Goal: Check status

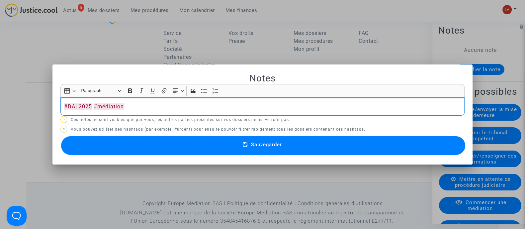
click at [174, 153] on button "Sauvegarder" at bounding box center [263, 145] width 404 height 19
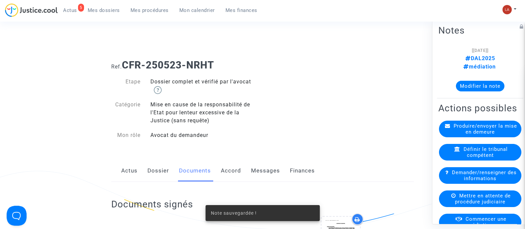
scroll to position [797, 0]
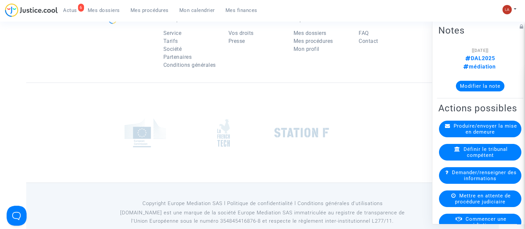
click at [134, 18] on div "6 Actus Mes dossiers Mes procédures Mon calendrier Mes finances" at bounding box center [134, 12] width 258 height 18
click at [140, 12] on span "Mes procédures" at bounding box center [149, 10] width 38 height 6
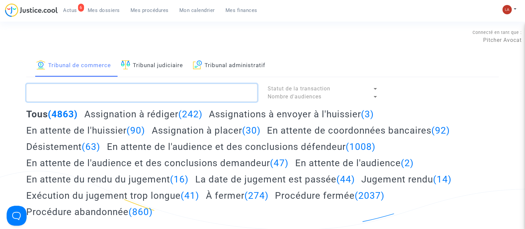
click at [174, 88] on textarea at bounding box center [141, 93] width 231 height 18
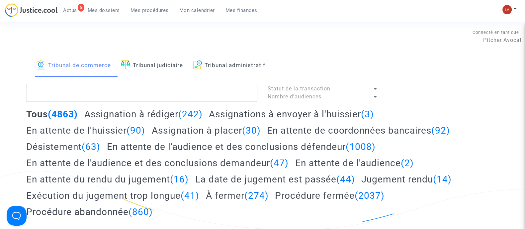
click at [165, 54] on link "Tribunal judiciaire" at bounding box center [152, 65] width 62 height 23
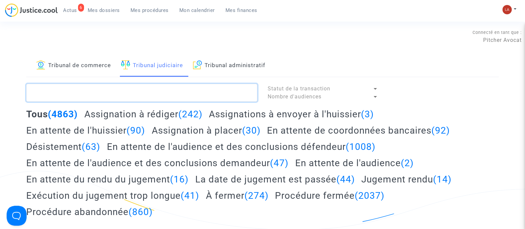
click at [164, 87] on textarea at bounding box center [141, 93] width 231 height 18
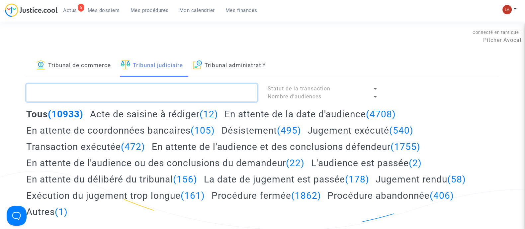
paste textarea "4HM4"
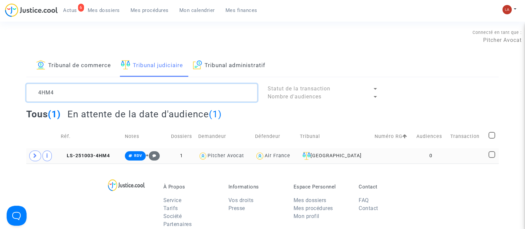
type textarea "4HM4"
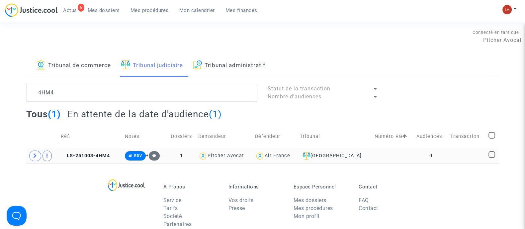
click at [100, 150] on td "LS-251003-4HM4" at bounding box center [90, 155] width 64 height 15
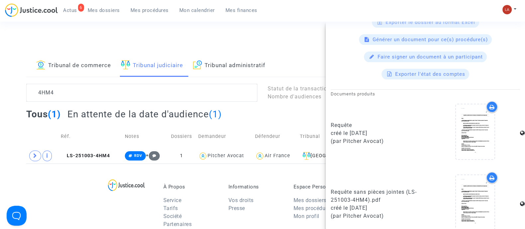
scroll to position [290, 0]
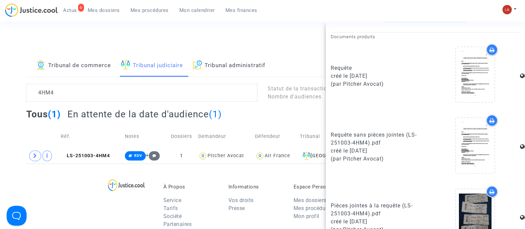
click at [489, 50] on icon at bounding box center [491, 49] width 5 height 5
